Goal: Communication & Community: Answer question/provide support

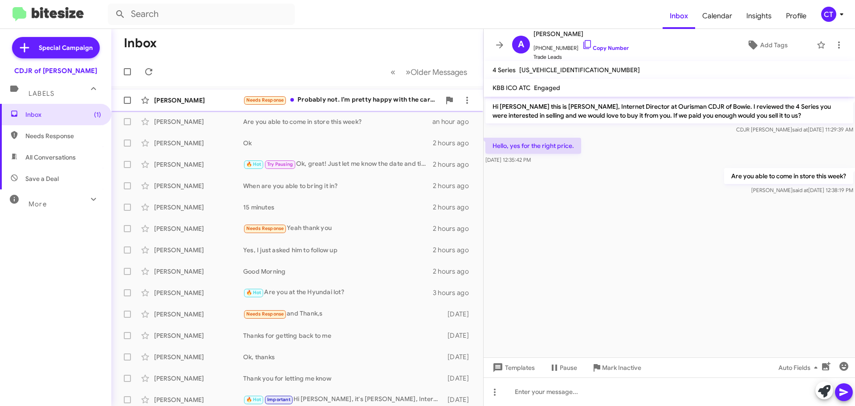
click at [310, 106] on div "Bryan Rs Needs Response Probably not. I’m pretty happy with the car and the new…" at bounding box center [297, 100] width 358 height 18
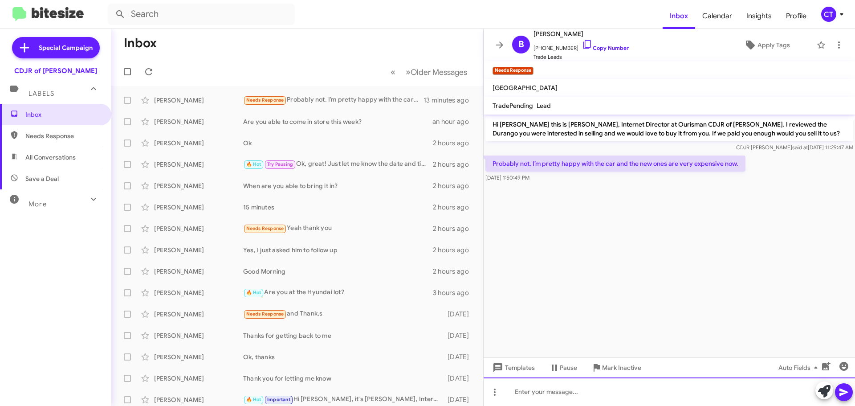
click at [611, 404] on div at bounding box center [669, 391] width 371 height 29
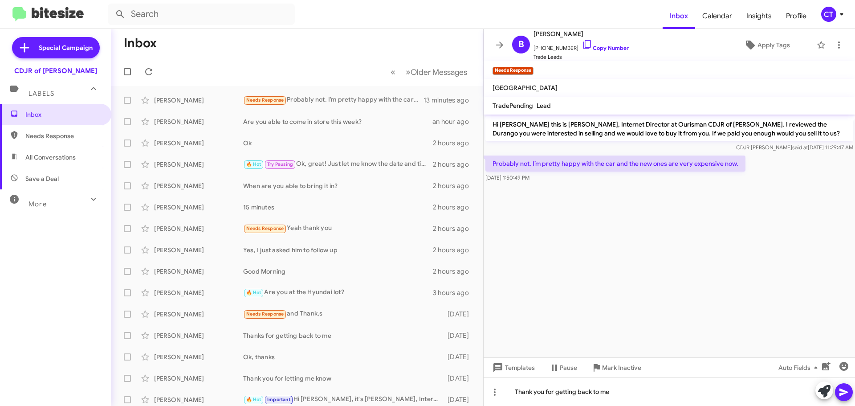
click at [841, 400] on span at bounding box center [844, 392] width 11 height 18
